Goal: Navigation & Orientation: Find specific page/section

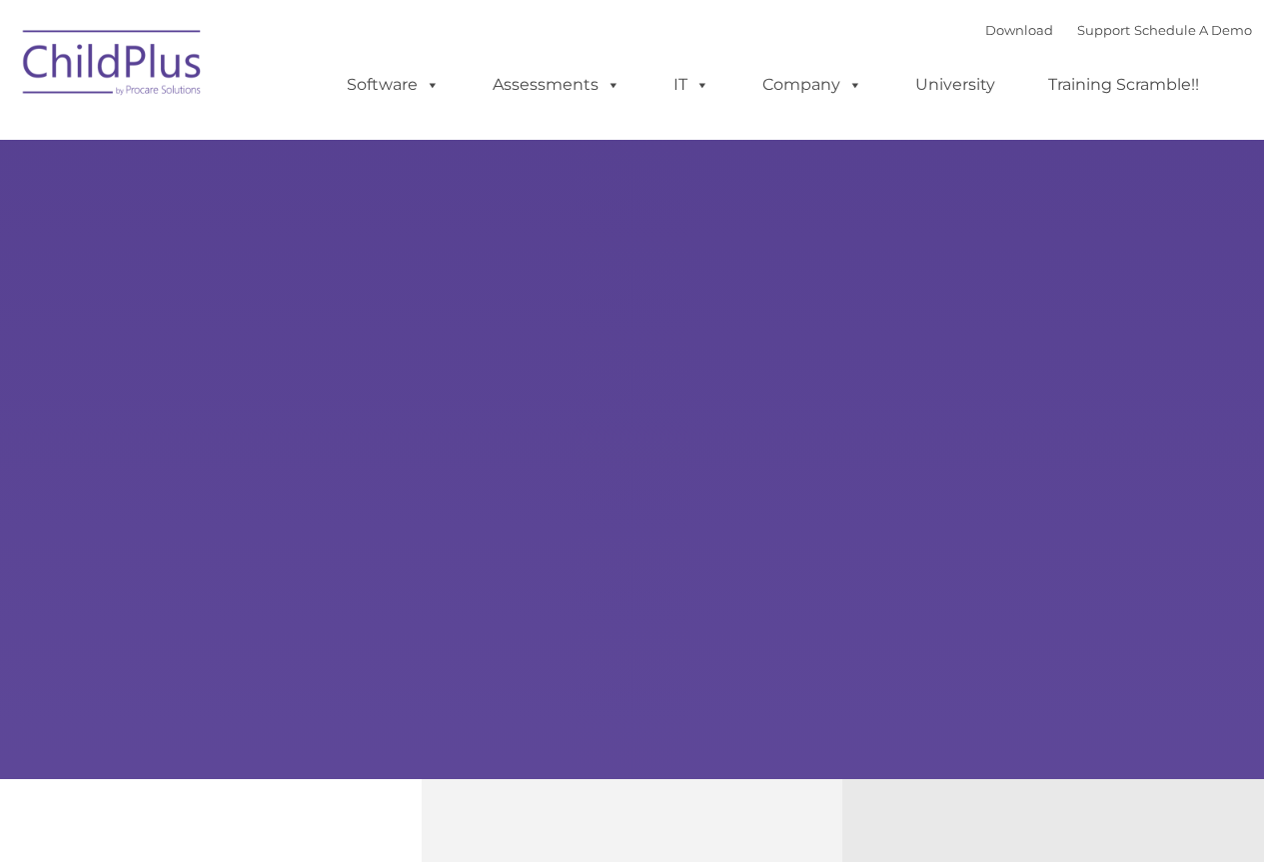
type input ""
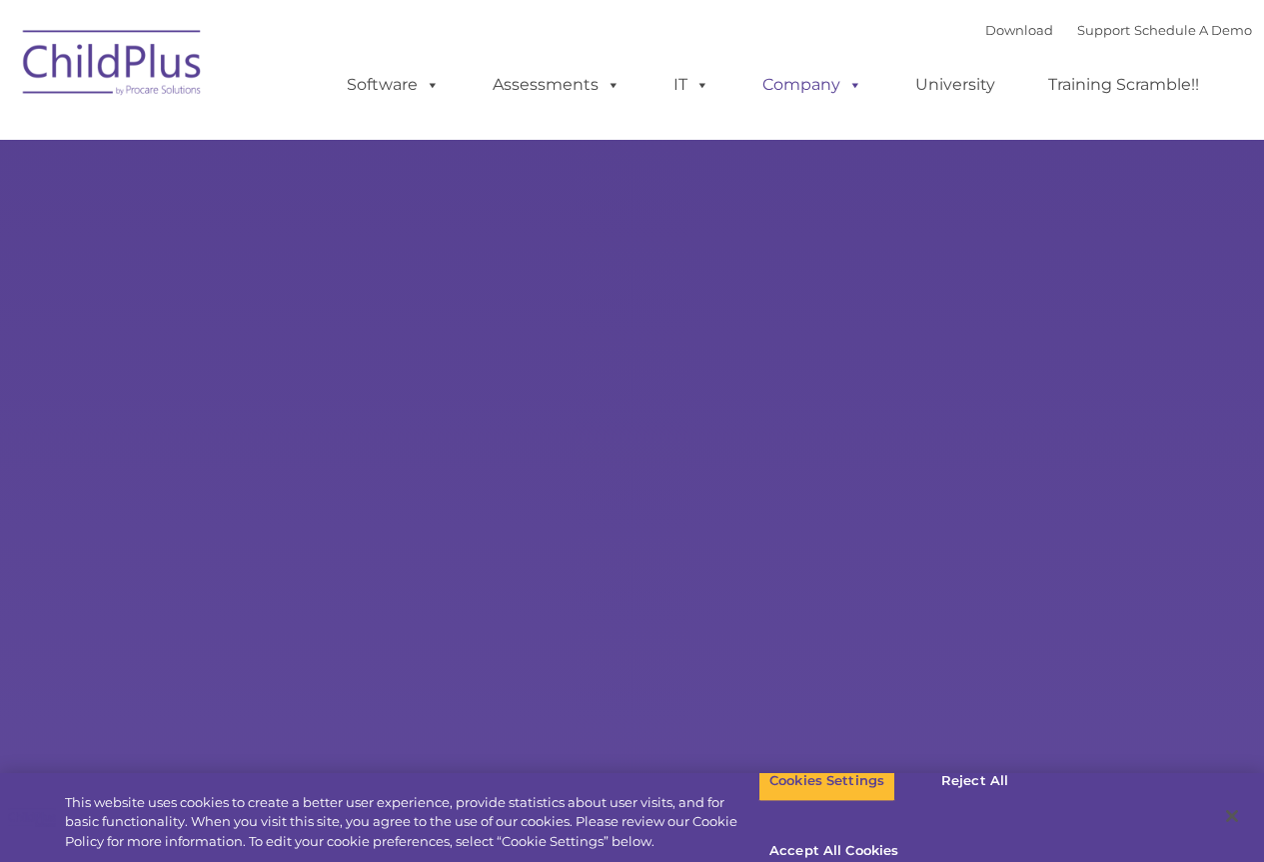
select select "MEDIUM"
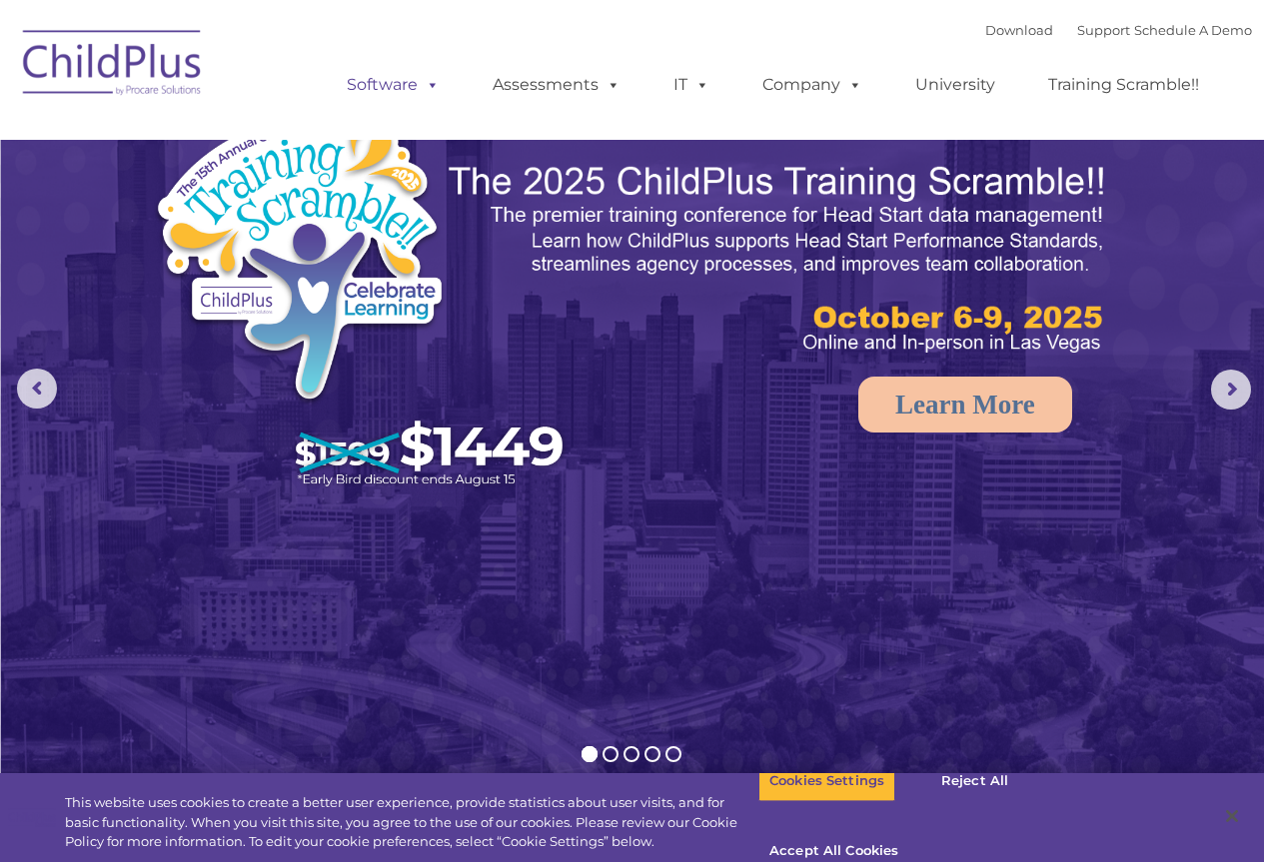
click at [404, 79] on link "Software" at bounding box center [393, 85] width 133 height 40
